Goal: Transaction & Acquisition: Purchase product/service

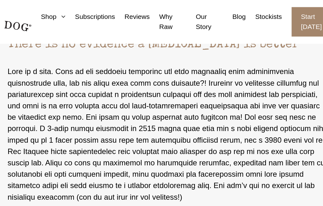
scroll to position [1642, 0]
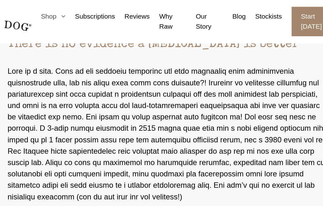
click at [71, 11] on link "Shop" at bounding box center [82, 11] width 23 height 7
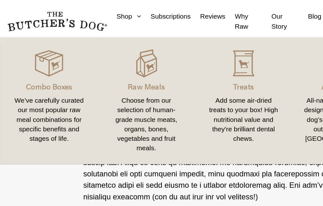
click at [26, 76] on div "We’ve carefully curated our most popular raw meal combinations for specific ben…" at bounding box center [32, 80] width 49 height 32
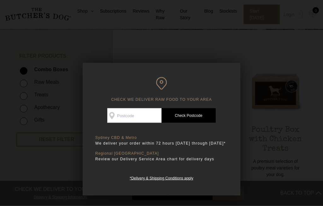
scroll to position [128, 0]
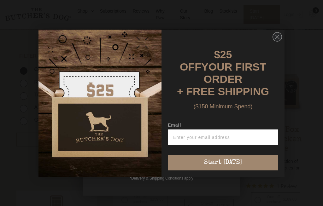
click at [131, 115] on img "POPUP Form" at bounding box center [99, 103] width 123 height 147
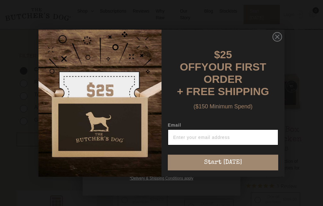
click at [190, 145] on input "Email" at bounding box center [223, 137] width 110 height 16
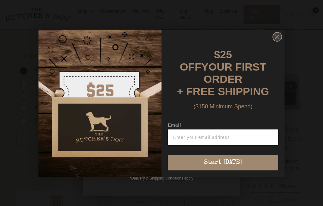
click at [276, 41] on circle "Close dialog" at bounding box center [277, 36] width 9 height 9
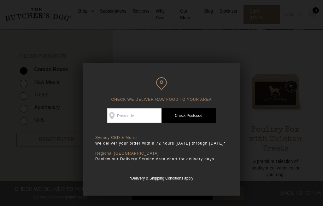
click at [132, 118] on input "Check Availability At" at bounding box center [134, 115] width 54 height 14
type input "2064"
click at [188, 120] on link "Check Postcode" at bounding box center [188, 115] width 54 height 14
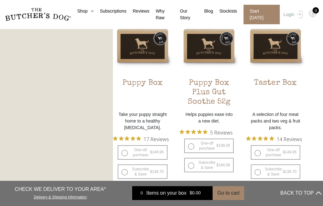
scroll to position [373, 0]
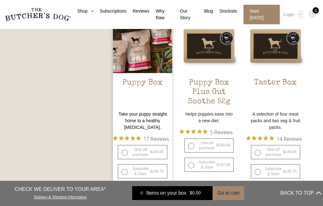
click at [147, 82] on h2 "Puppy Box" at bounding box center [142, 93] width 59 height 30
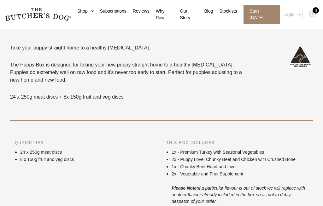
scroll to position [170, 0]
